Goal: Find specific page/section: Find specific page/section

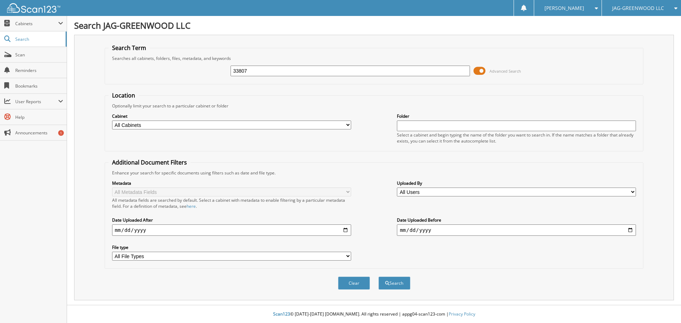
type input "33807"
click at [378, 276] on button "Search" at bounding box center [394, 282] width 32 height 13
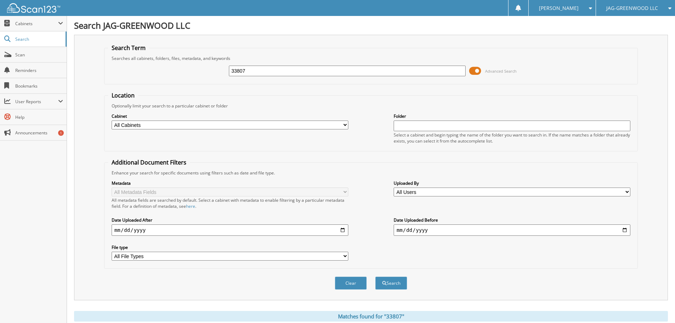
click at [278, 74] on input "33807" at bounding box center [347, 71] width 237 height 11
type input "125352"
click at [375, 276] on button "Search" at bounding box center [391, 282] width 32 height 13
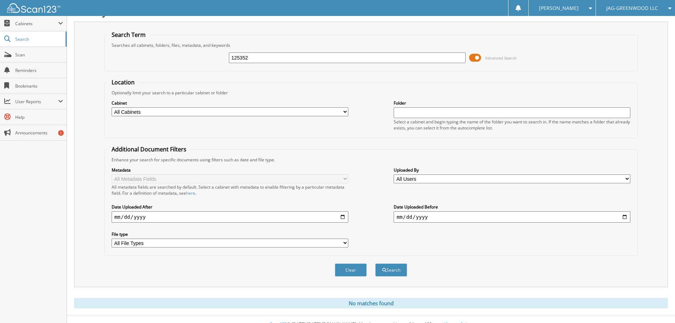
scroll to position [24, 0]
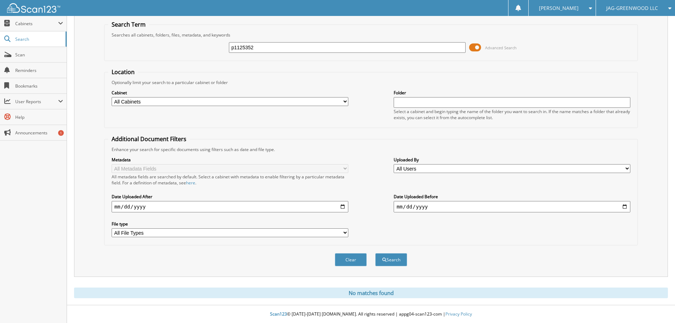
type input "p1125352"
click at [375, 253] on button "Search" at bounding box center [391, 259] width 32 height 13
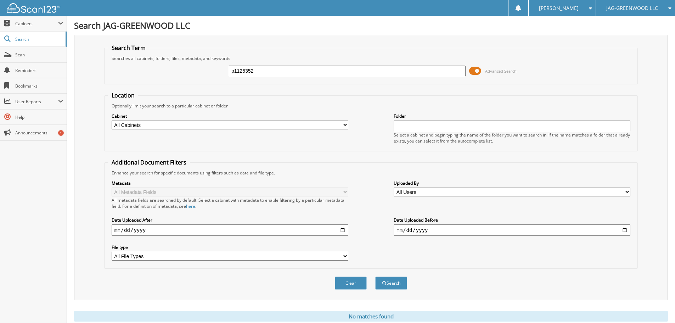
scroll to position [24, 0]
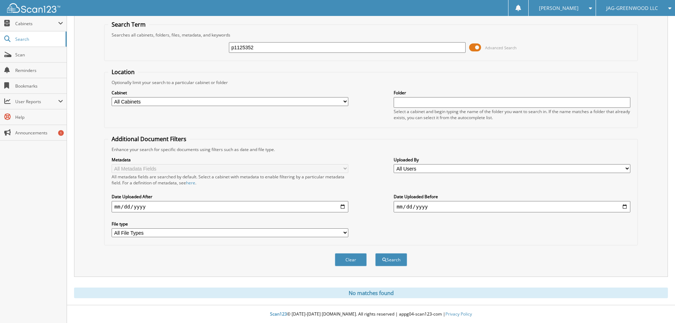
click at [254, 103] on select "All Cabinets PARTS SERVICE RO Needs Filing" at bounding box center [230, 101] width 237 height 9
select select "44243"
click at [112, 97] on select "All Cabinets PARTS SERVICE RO Needs Filing" at bounding box center [230, 101] width 237 height 9
click at [402, 102] on input "text" at bounding box center [512, 102] width 237 height 11
type input "p1125352"
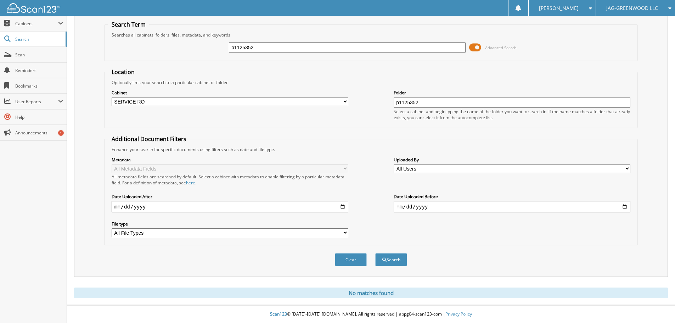
click at [375, 253] on button "Search" at bounding box center [391, 259] width 32 height 13
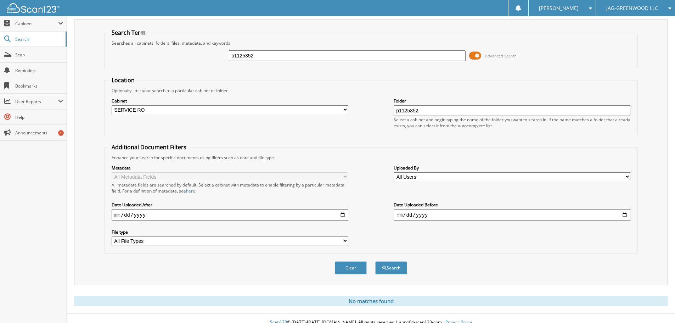
scroll to position [24, 0]
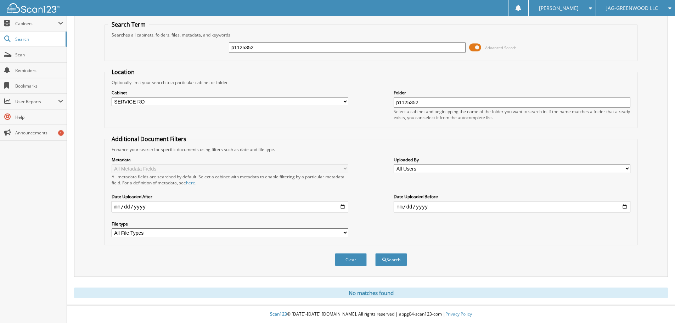
drag, startPoint x: 187, startPoint y: 48, endPoint x: 163, endPoint y: 45, distance: 24.3
click at [163, 45] on div "p1125352 Advanced Search" at bounding box center [371, 47] width 526 height 19
click at [390, 256] on button "Search" at bounding box center [391, 259] width 32 height 13
click at [260, 43] on input "text" at bounding box center [347, 47] width 237 height 11
type input "33807"
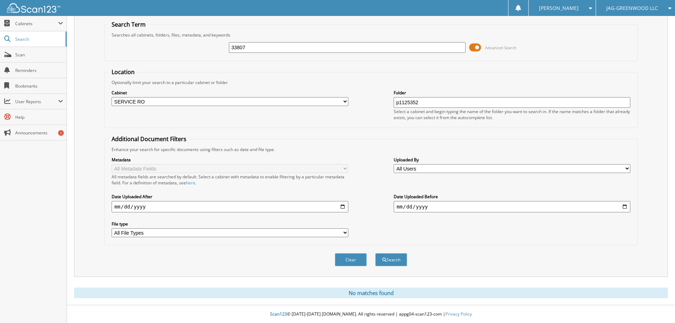
click at [375, 253] on button "Search" at bounding box center [391, 259] width 32 height 13
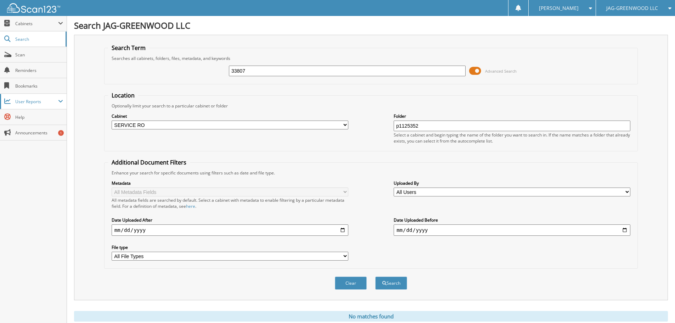
click at [23, 100] on span "User Reports" at bounding box center [36, 102] width 43 height 6
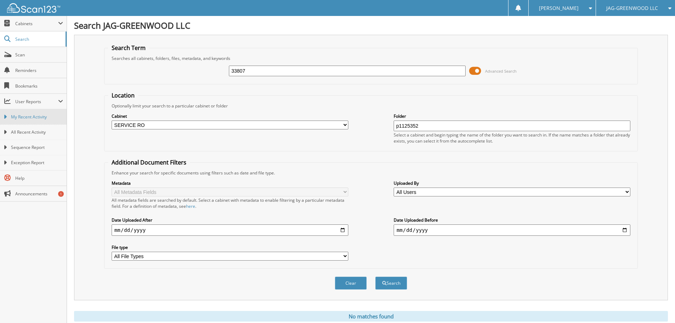
click at [32, 119] on span "My Recent Activity" at bounding box center [37, 117] width 52 height 6
